Goal: Book appointment/travel/reservation

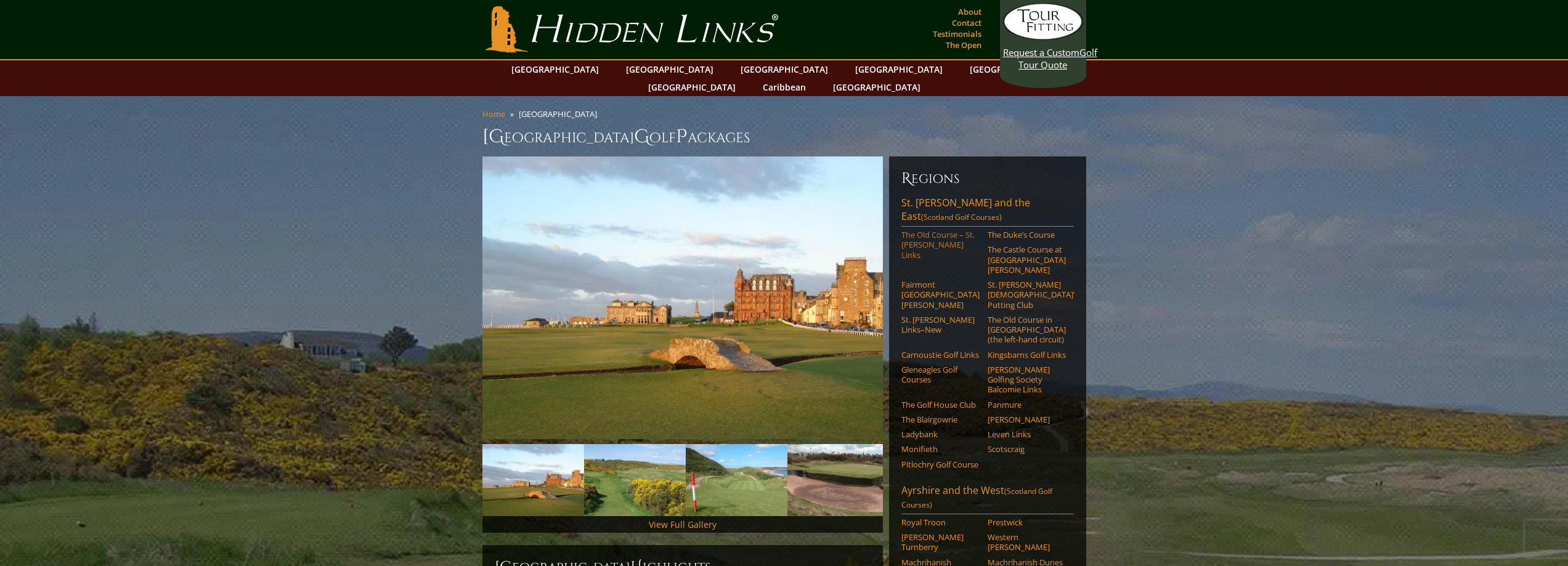
click at [931, 229] on link "The Old Course – St. [PERSON_NAME] Links" at bounding box center [941, 244] width 78 height 30
